Goal: Information Seeking & Learning: Check status

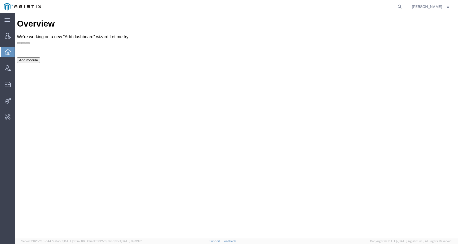
click at [400, 6] on agx-global-search at bounding box center [320, 6] width 170 height 13
click at [404, 5] on icon at bounding box center [399, 6] width 7 height 7
click at [375, 5] on input "search" at bounding box center [315, 6] width 161 height 13
paste input "56875010"
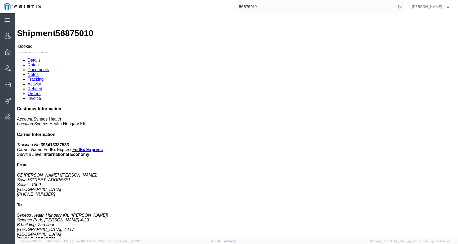
click link "Activity"
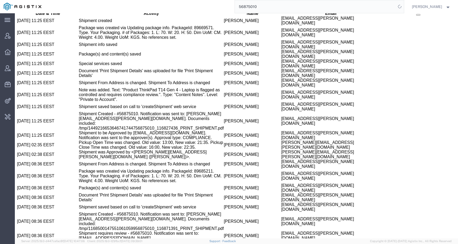
scroll to position [419, 0]
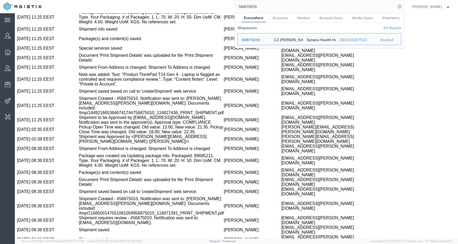
drag, startPoint x: 263, startPoint y: 9, endPoint x: 220, endPoint y: 9, distance: 43.2
click at [220, 9] on div "56875010 Everywhere Accounts Vendors Account Users Vendor Users Shipments Shipm…" at bounding box center [224, 6] width 359 height 13
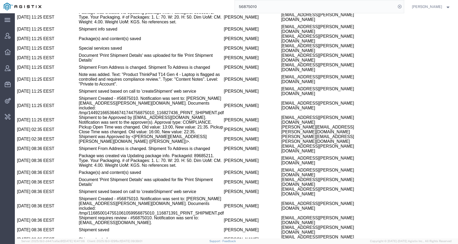
drag, startPoint x: 279, startPoint y: 8, endPoint x: 207, endPoint y: 8, distance: 72.1
click at [208, 8] on div "56875010" at bounding box center [224, 6] width 359 height 13
paste input "90361"
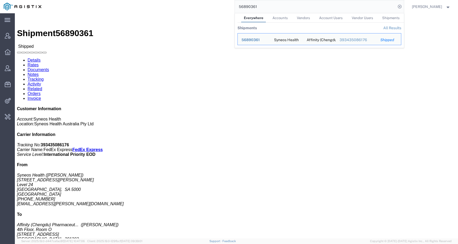
drag, startPoint x: 267, startPoint y: 7, endPoint x: 215, endPoint y: 4, distance: 52.6
click at [215, 5] on div "56890361 Everywhere Accounts Vendors Account Users Vendor Users Shipments Shipm…" at bounding box center [224, 6] width 359 height 13
paste input "495"
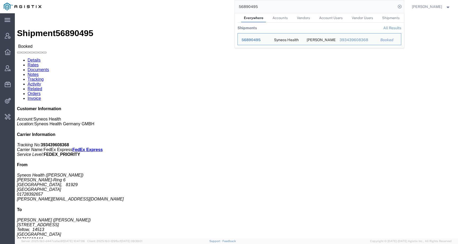
click h4 "Routing & Vehicle Information"
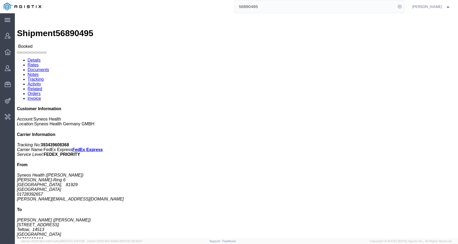
click link "Activity"
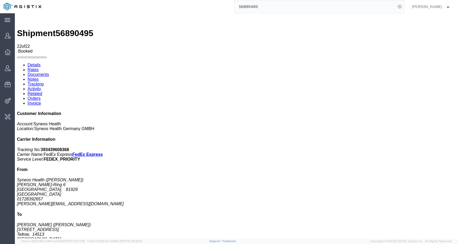
click at [40, 63] on link "Details" at bounding box center [34, 65] width 13 height 5
click link "Activity"
drag, startPoint x: 208, startPoint y: 121, endPoint x: 279, endPoint y: 121, distance: 71.1
copy td "antoine.kouwonou@syneoshealth.com"
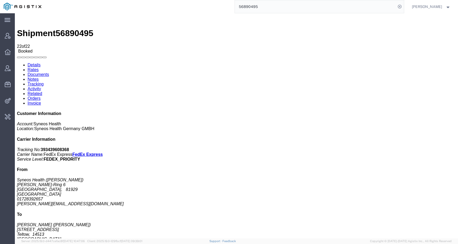
click at [78, 28] on span "56890495" at bounding box center [75, 33] width 38 height 10
copy span "56890495"
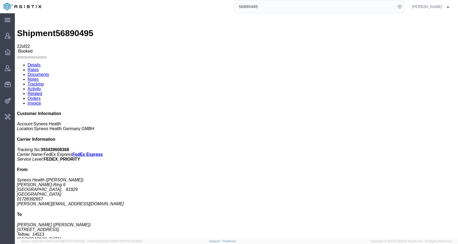
copy td "Antoine"
click at [37, 63] on link "Details" at bounding box center [34, 65] width 13 height 5
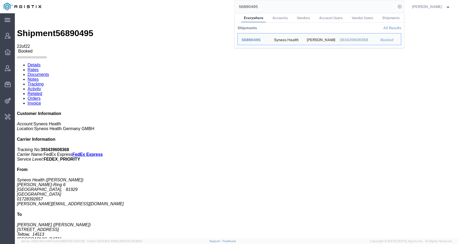
drag, startPoint x: 269, startPoint y: 8, endPoint x: 217, endPoint y: 5, distance: 52.1
click at [217, 5] on div "56890495 Everywhere Accounts Vendors Account Users Vendor Users Shipments Shipm…" at bounding box center [224, 6] width 359 height 13
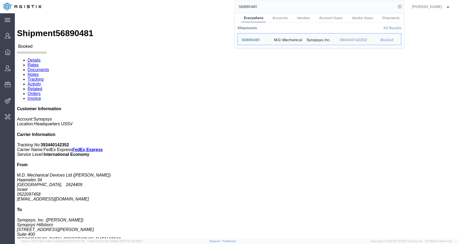
click span "56890481"
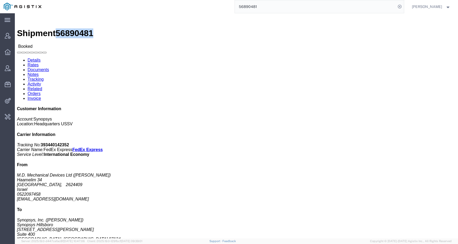
copy span "56890481"
click link "Activity"
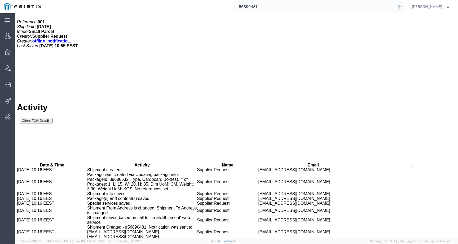
scroll to position [314, 0]
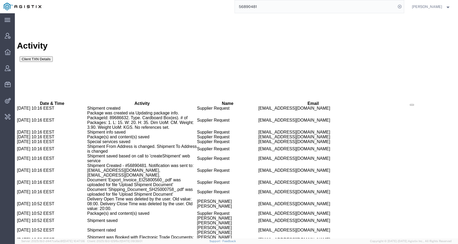
drag, startPoint x: 203, startPoint y: 214, endPoint x: 261, endPoint y: 214, distance: 58.1
copy td "marilia@synopsys.com"
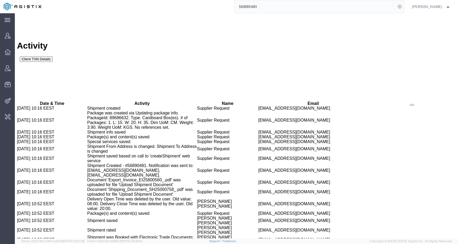
copy td "Marilia"
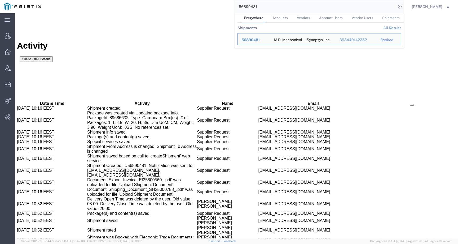
drag, startPoint x: 267, startPoint y: 6, endPoint x: 218, endPoint y: 5, distance: 49.6
click at [218, 5] on div "56890481 Everywhere Accounts Vendors Account Users Vendor Users Shipments Shipm…" at bounding box center [224, 6] width 359 height 13
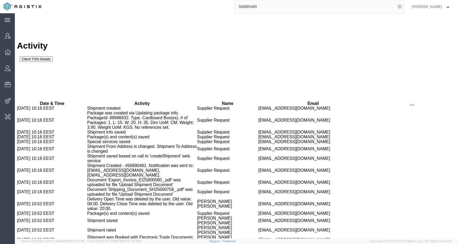
paste input "75426"
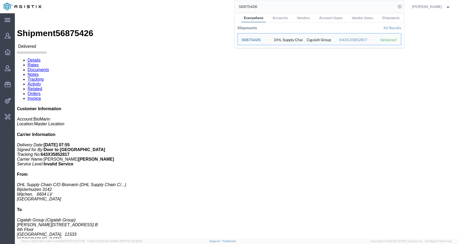
click p "Pieces: 11.00 Each"
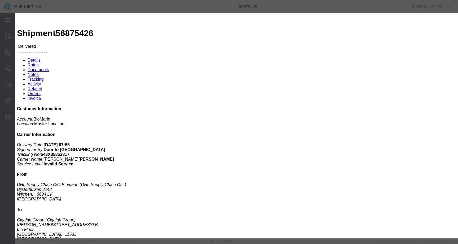
click icon "button"
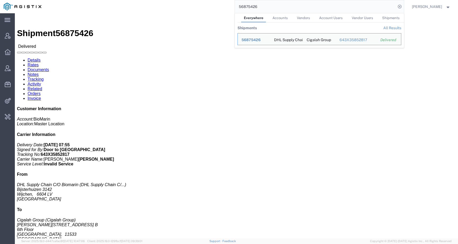
drag, startPoint x: 274, startPoint y: 8, endPoint x: 231, endPoint y: 8, distance: 42.7
click at [231, 8] on div "56875426 Everywhere Accounts Vendors Account Users Vendor Users Shipments Shipm…" at bounding box center [224, 6] width 359 height 13
paste input "2"
click h3 "VOX 10X 0.56MG/VL 10X 0.7ML/DWS IE ES PT"
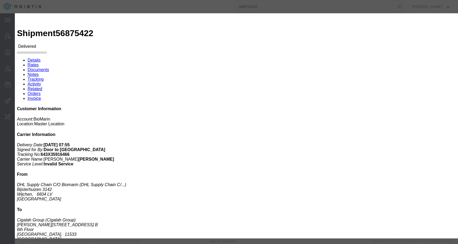
click div
click icon "button"
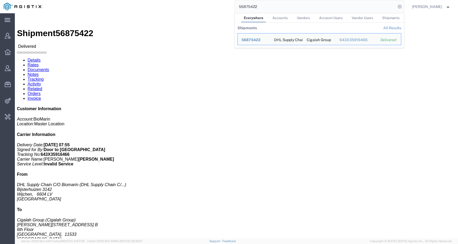
drag, startPoint x: 268, startPoint y: 6, endPoint x: 229, endPoint y: 6, distance: 39.0
click at [230, 6] on div "56875422 Everywhere Accounts Vendors Account Users Vendor Users Shipments Shipm…" at bounding box center [224, 6] width 359 height 13
paste input "18"
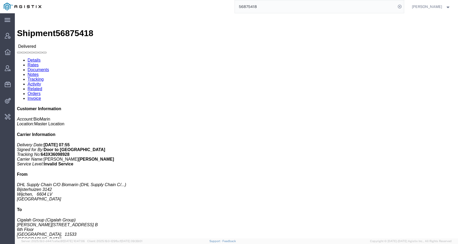
click h3 "VOX 10X 0.56MG/VL 10X 0.7ML/DWS IE ES PT"
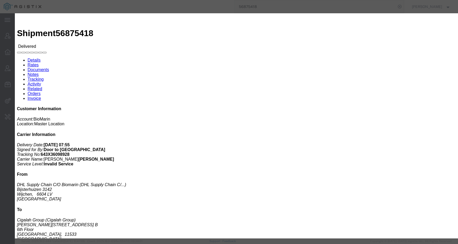
click button "button"
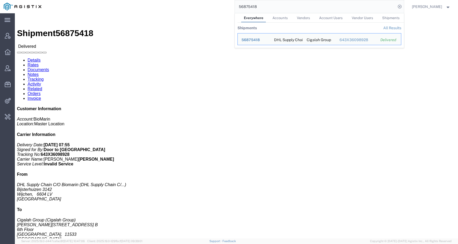
drag, startPoint x: 270, startPoint y: 8, endPoint x: 230, endPoint y: 8, distance: 39.8
click at [230, 8] on div "56875418 Everywhere Accounts Vendors Account Users Vendor Users Shipments Shipm…" at bounding box center [224, 6] width 359 height 13
paste input "23"
click div "VOX 10X 1.2MG/VL 10X 0.6ML/DWS IE ES PT Pieces: 36.00 Each Total value: EUR SKU…"
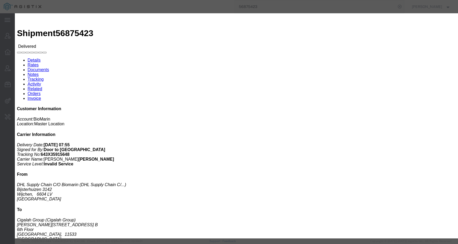
click button "button"
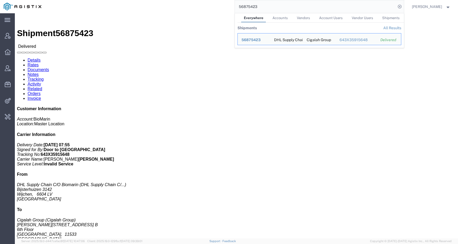
drag, startPoint x: 264, startPoint y: 6, endPoint x: 192, endPoint y: 5, distance: 72.1
click at [192, 5] on div "56875423 Everywhere Accounts Vendors Account Users Vendor Users Shipments Shipm…" at bounding box center [224, 6] width 359 height 13
paste input "1"
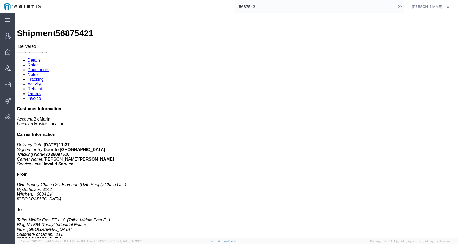
click p "SKU: 05391524461978"
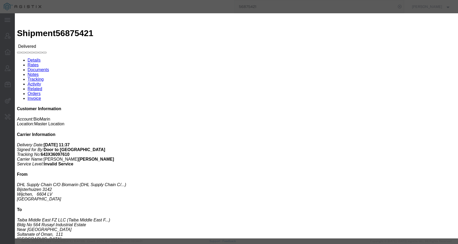
click div
click button "button"
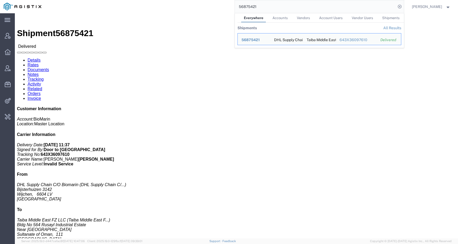
drag, startPoint x: 261, startPoint y: 6, endPoint x: 204, endPoint y: 6, distance: 57.0
click at [204, 6] on div "56875421 Everywhere Accounts Vendors Account Users Vendor Users Shipments Shipm…" at bounding box center [224, 6] width 359 height 13
paste input "4"
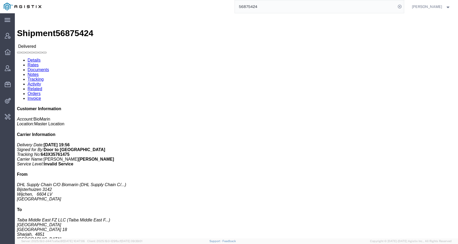
click p "Pieces: 60.00 Each"
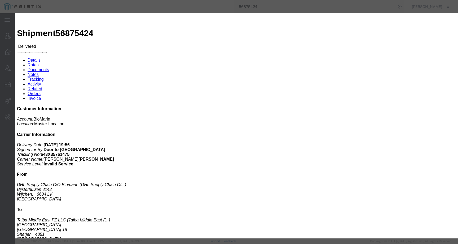
click div
click icon "button"
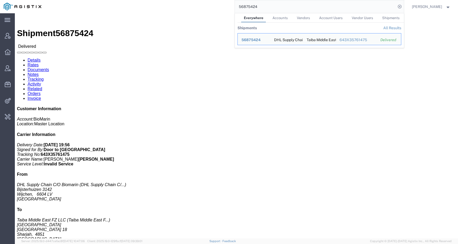
drag, startPoint x: 268, startPoint y: 7, endPoint x: 195, endPoint y: 5, distance: 73.2
click at [195, 7] on div "56875424 Everywhere Accounts Vendors Account Users Vendor Users Shipments Shipm…" at bounding box center [224, 6] width 359 height 13
drag, startPoint x: 271, startPoint y: 7, endPoint x: 216, endPoint y: 6, distance: 55.2
click at [216, 6] on div "56875424 Everywhere Accounts Vendors Account Users Vendor Users Shipments Shipm…" at bounding box center [224, 6] width 359 height 13
paste input "0"
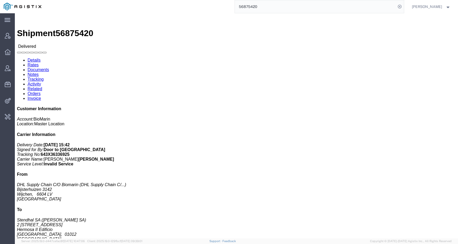
scroll to position [9, 0]
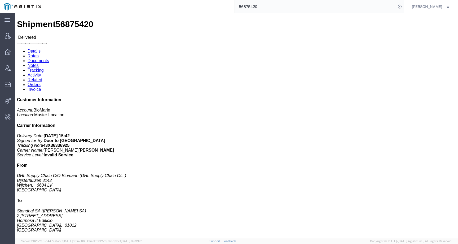
click h3 "BRI 2X150MG/VL FS 1X 5ML/VL DE AT"
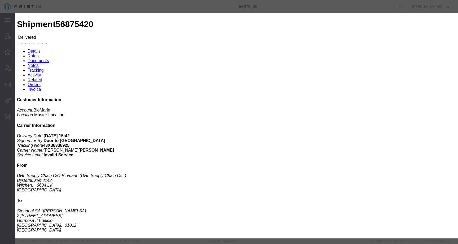
click div
click button "button"
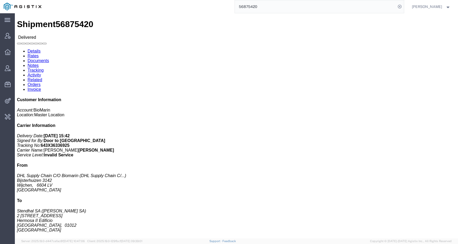
scroll to position [0, 0]
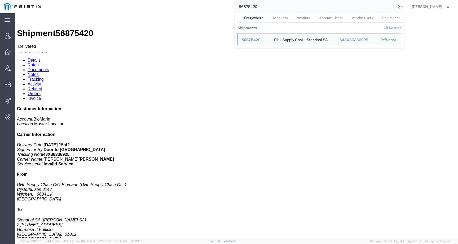
drag, startPoint x: 274, startPoint y: 6, endPoint x: 220, endPoint y: 6, distance: 54.1
click at [220, 6] on div "56875420 Everywhere Accounts Vendors Account Users Vendor Users Shipments Shipm…" at bounding box center [224, 6] width 359 height 13
paste input "676884"
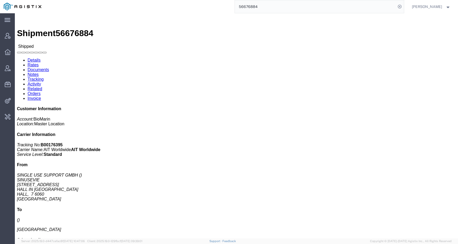
click div "SKU Pieces: 0.00 Each Total value: USD"
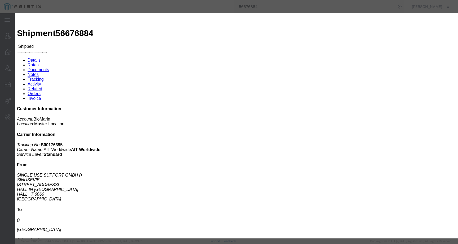
click button "button"
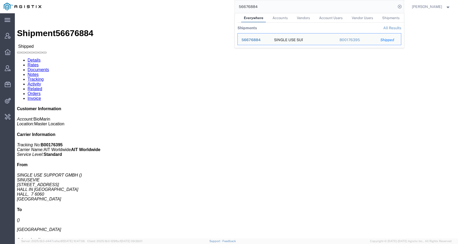
drag, startPoint x: 243, startPoint y: 9, endPoint x: 214, endPoint y: 9, distance: 29.2
click at [214, 9] on div "56676884 Everywhere Accounts Vendors Account Users Vendor Users Shipments Shipm…" at bounding box center [224, 6] width 359 height 13
paste input "56776613"
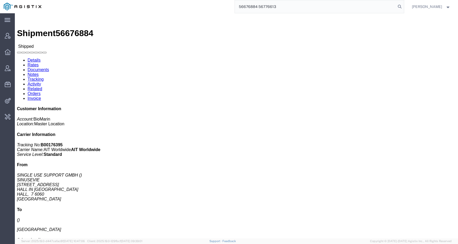
drag, startPoint x: 297, startPoint y: 6, endPoint x: 208, endPoint y: 6, distance: 89.1
click at [208, 6] on div "56676884 56776613" at bounding box center [224, 6] width 359 height 13
paste input "search"
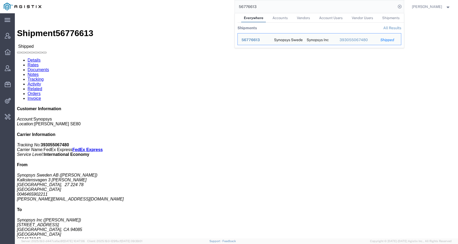
click div "Leg 1 - Small Parcel"
drag, startPoint x: 263, startPoint y: 6, endPoint x: 210, endPoint y: 6, distance: 53.0
click at [210, 6] on div "56776613 Everywhere Accounts Vendors Account Users Vendor Users Shipments Shipm…" at bounding box center [224, 6] width 359 height 13
paste input "45331"
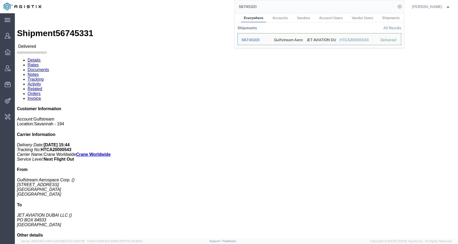
click div "Ship From Gulfstream Aerospace Corp. 555 Northport Parkway SAVANNAH, GA 31407 U…"
drag, startPoint x: 281, startPoint y: 8, endPoint x: 206, endPoint y: 5, distance: 75.4
click at [206, 5] on div "56745331 Everywhere Accounts Vendors Account Users Vendor Users Shipments Shipm…" at bounding box center [224, 6] width 359 height 13
paste input "20250919"
drag, startPoint x: 272, startPoint y: 7, endPoint x: 212, endPoint y: 7, distance: 59.9
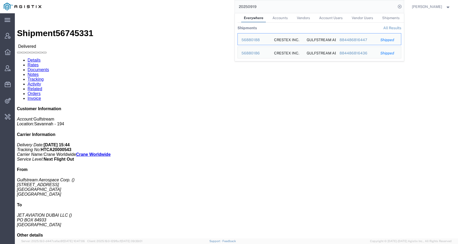
click at [212, 8] on div "20250919 Everywhere Accounts Vendors Account Users Vendor Users Shipments Shipm…" at bounding box center [224, 6] width 359 height 13
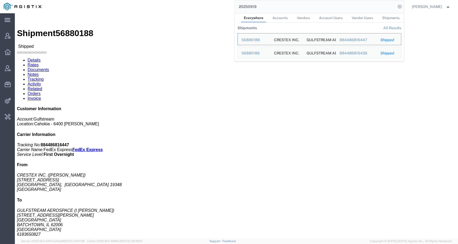
drag, startPoint x: 270, startPoint y: 8, endPoint x: 226, endPoint y: 8, distance: 44.0
click at [226, 8] on div "20250919 Everywhere Accounts Vendors Account Users Vendor Users Shipments Shipm…" at bounding box center [224, 6] width 359 height 13
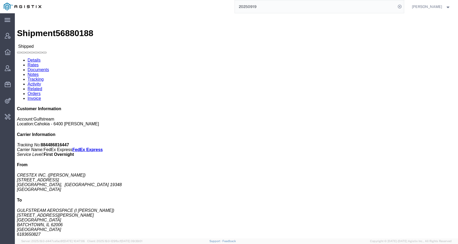
paste input "56562647"
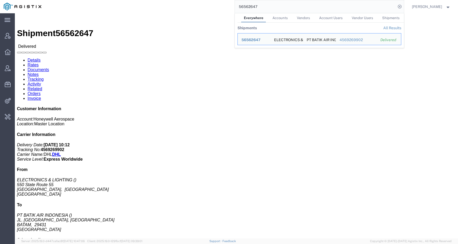
drag, startPoint x: 268, startPoint y: 4, endPoint x: 276, endPoint y: 6, distance: 8.0
click at [276, 6] on input "56562647" at bounding box center [315, 6] width 161 height 13
paste input "000004393"
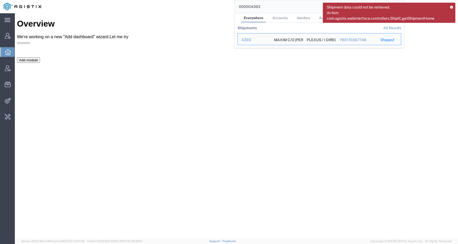
drag, startPoint x: 271, startPoint y: 7, endPoint x: 209, endPoint y: 2, distance: 62.0
click at [209, 2] on div "000004393 Everywhere Accounts Vendors Account Users Vendor Users Shipments Ship…" at bounding box center [224, 6] width 359 height 13
paste input "56890481"
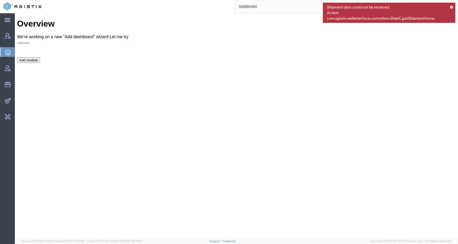
type input "56890481"
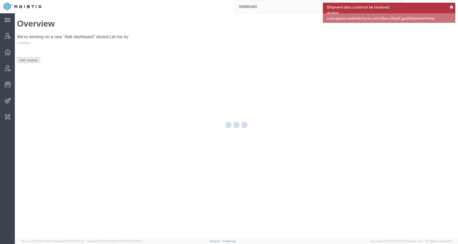
click at [452, 6] on icon at bounding box center [452, 7] width 4 height 3
click at [452, 6] on div "Kate Petrenko" at bounding box center [431, 6] width 47 height 13
click at [452, 7] on div "Kate Petrenko" at bounding box center [431, 6] width 47 height 13
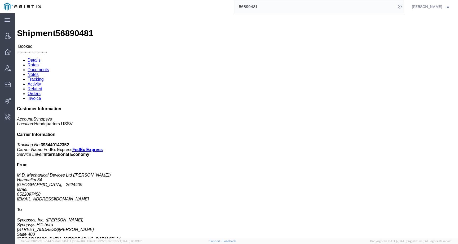
click span "56890481"
copy span "56890481"
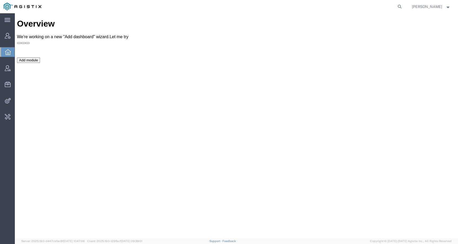
click at [402, 3] on form at bounding box center [400, 6] width 8 height 13
click at [404, 5] on icon at bounding box center [399, 6] width 7 height 7
click at [386, 5] on input "search" at bounding box center [315, 6] width 161 height 13
paste input "PG&E"
type input "PG&E"
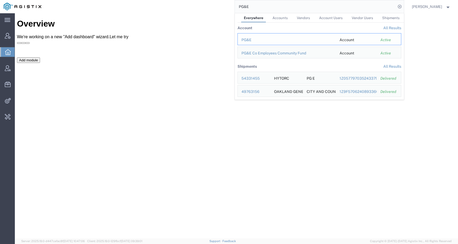
click at [259, 38] on div "PG&E" at bounding box center [287, 40] width 91 height 6
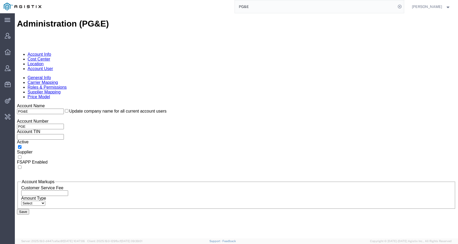
click at [44, 62] on link "Location" at bounding box center [36, 64] width 16 height 5
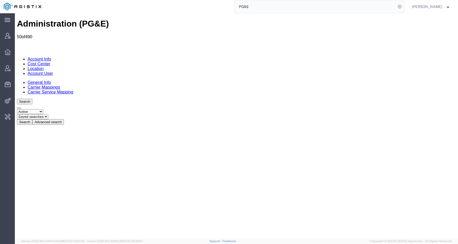
click at [64, 119] on button "Advanced search" at bounding box center [48, 122] width 32 height 6
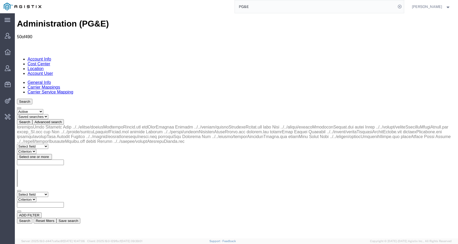
click at [47, 192] on select "Select field Address City Country County Location Name Location Num Master Loca…" at bounding box center [32, 194] width 31 height 5
select select "city"
click at [17, 192] on select "Select field Address City Country County Location Name Location Num Master Loca…" at bounding box center [32, 194] width 31 height 5
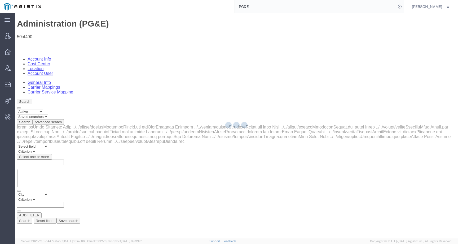
click at [129, 81] on div at bounding box center [236, 125] width 443 height 225
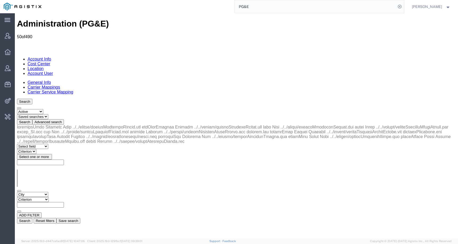
click at [64, 202] on input "text" at bounding box center [40, 205] width 47 height 6
paste input "San Jose"
type input "San Jose"
click at [49, 197] on select "Criterion contains does not contain is is blank is not blank starts with" at bounding box center [33, 199] width 32 height 5
select select "contains"
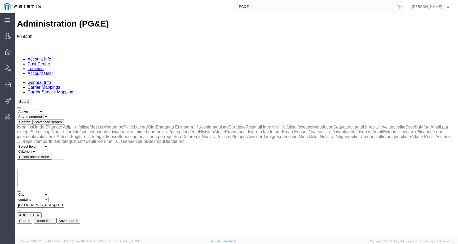
click at [49, 197] on select "Criterion contains does not contain is is blank is not blank starts with" at bounding box center [33, 199] width 32 height 5
click at [32, 218] on button "Search" at bounding box center [24, 221] width 15 height 6
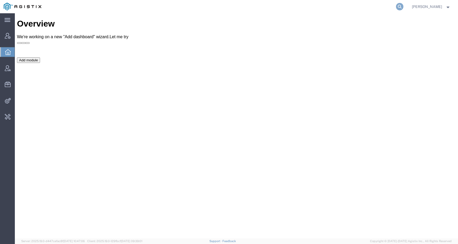
click at [404, 5] on icon at bounding box center [399, 6] width 7 height 7
click at [394, 8] on input "search" at bounding box center [315, 6] width 161 height 13
paste input "56890495"
type input "56890495"
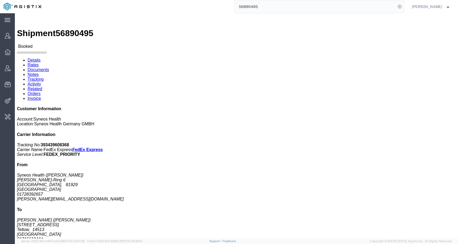
click link "Activity"
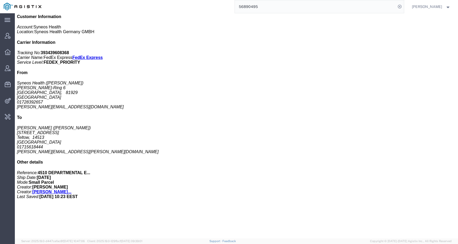
scroll to position [188, 0]
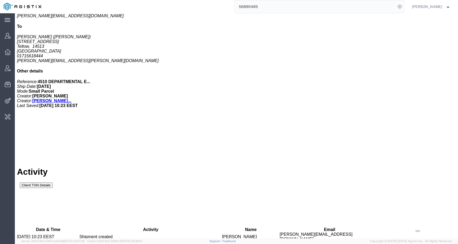
drag, startPoint x: 204, startPoint y: 219, endPoint x: 269, endPoint y: 219, distance: 65.5
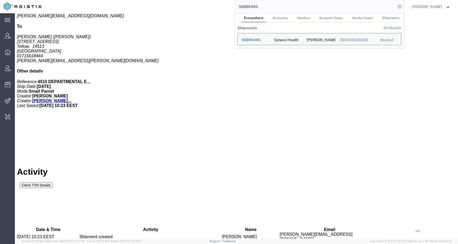
click at [257, 8] on input "56890495" at bounding box center [315, 6] width 161 height 13
